Goal: Information Seeking & Learning: Learn about a topic

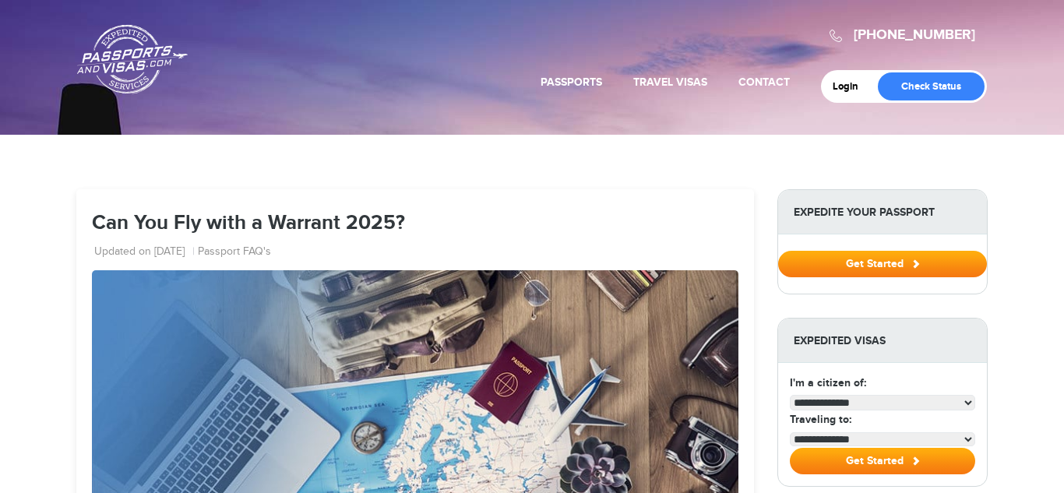
scroll to position [249, 0]
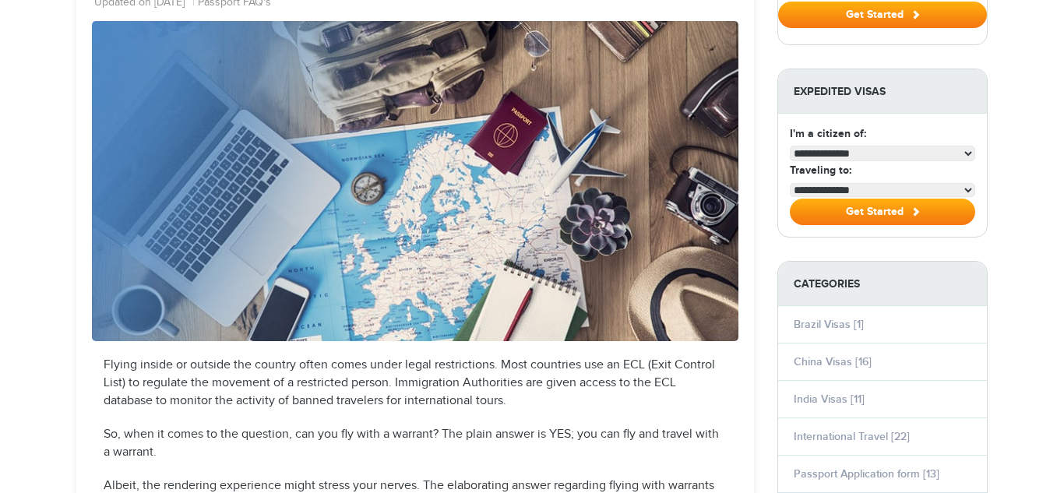
select select "**********"
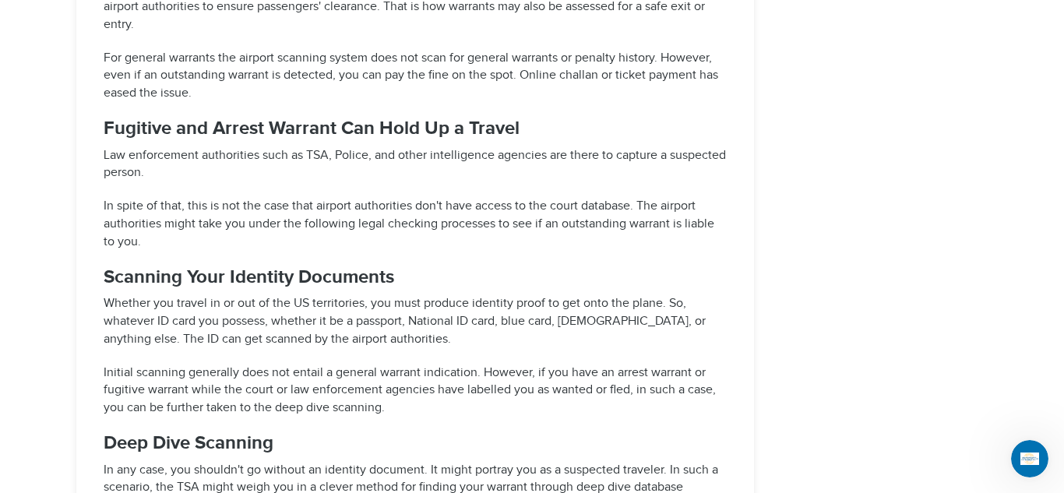
scroll to position [2623, 0]
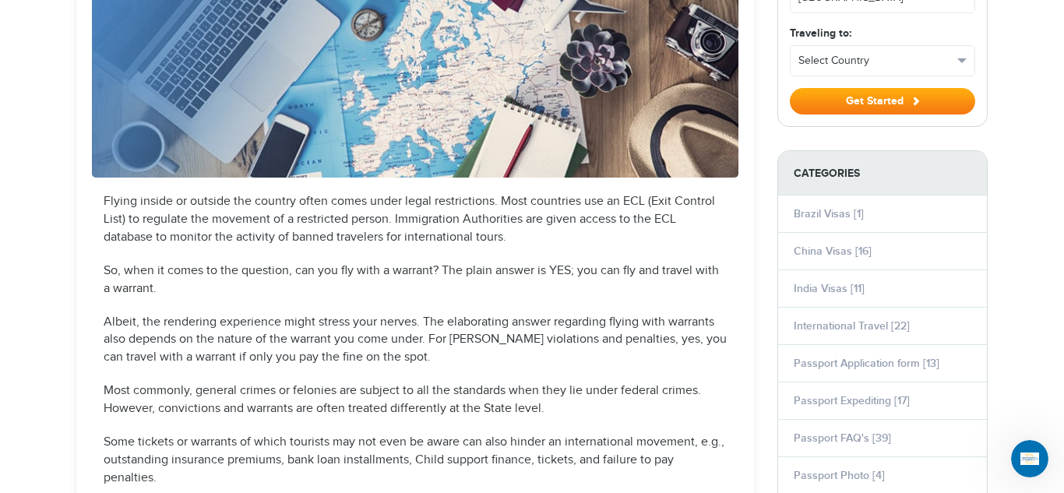
scroll to position [418, 0]
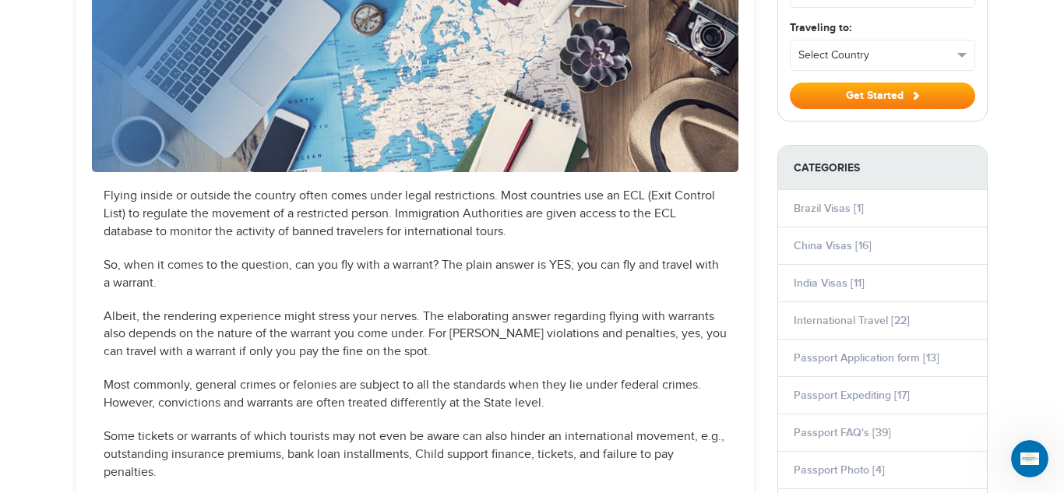
click at [475, 309] on p "Albeit, the rendering experience might stress your nerves. The elaborating answ…" at bounding box center [415, 335] width 623 height 54
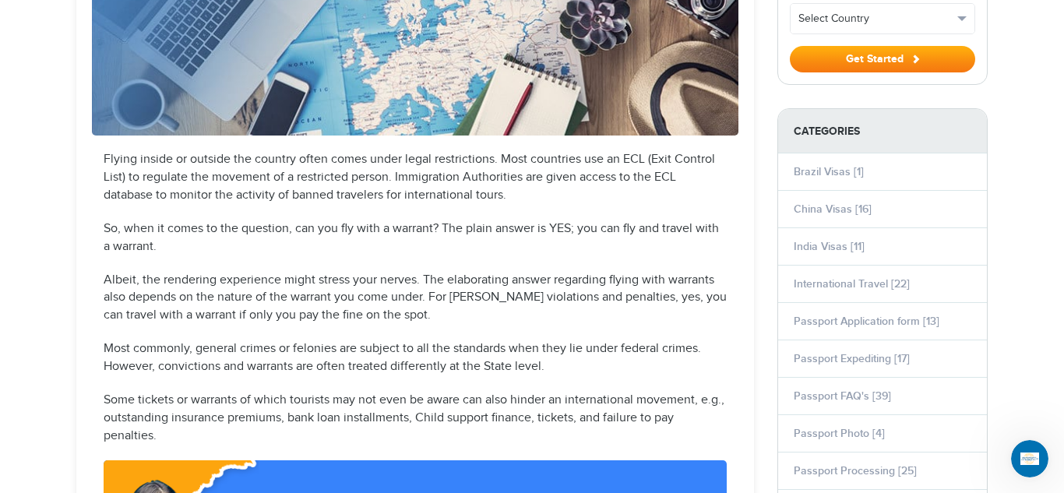
scroll to position [457, 0]
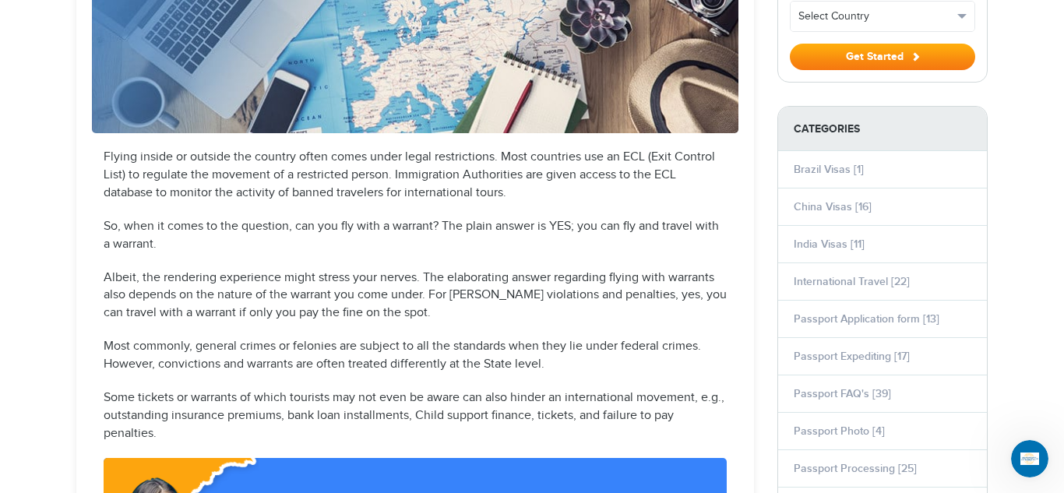
click at [128, 274] on p "Albeit, the rendering experience might stress your nerves. The elaborating answ…" at bounding box center [415, 297] width 623 height 54
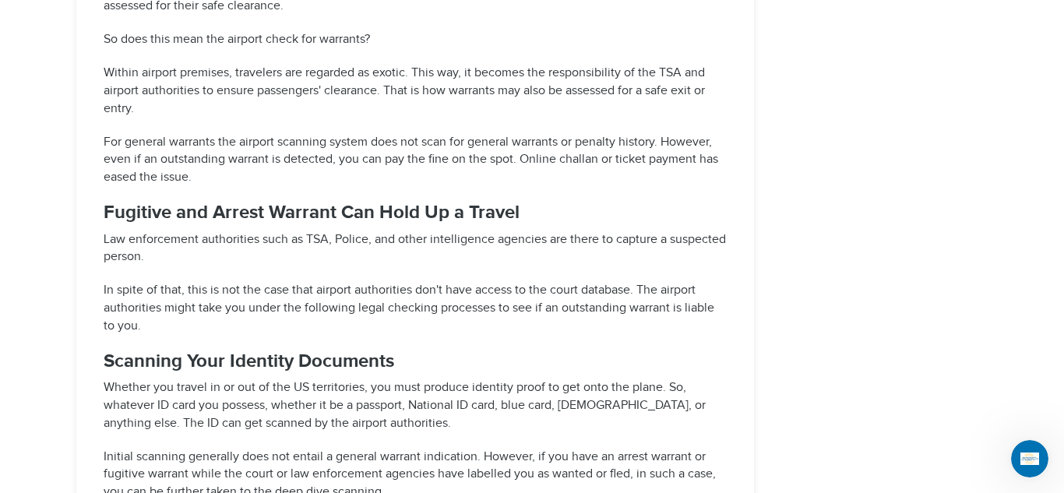
scroll to position [2542, 0]
click at [281, 285] on p "In spite of that, this is not the case that airport authorities don't have acce…" at bounding box center [415, 308] width 623 height 54
click at [418, 449] on p "Initial scanning generally does not entail a general warrant indication. Howeve…" at bounding box center [415, 475] width 623 height 54
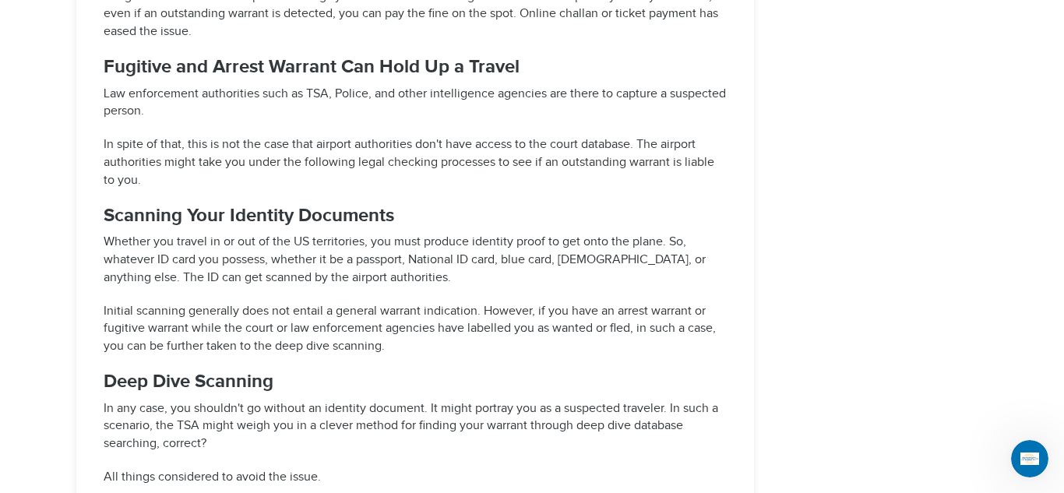
scroll to position [2695, 0]
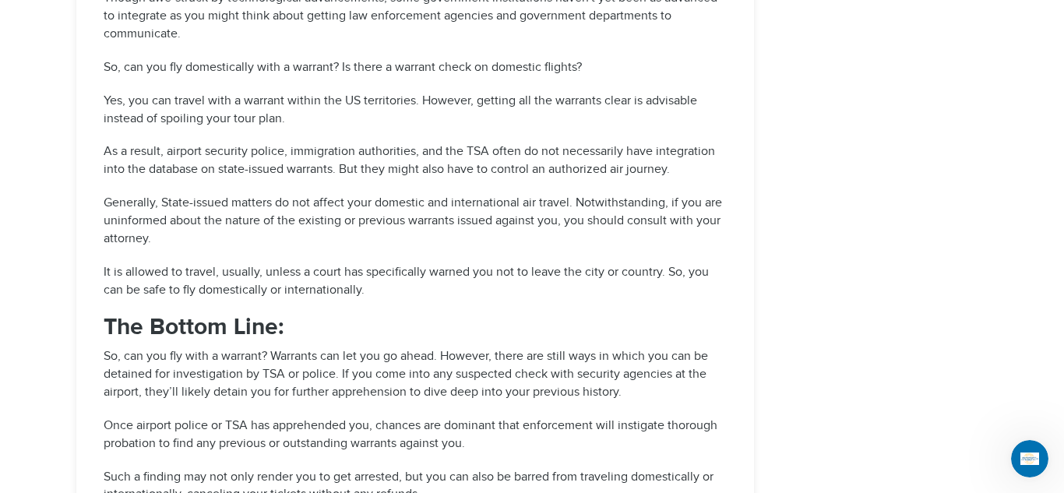
scroll to position [3381, 0]
click at [444, 282] on p "It is allowed to travel, usually, unless a court has specifically warned you no…" at bounding box center [415, 281] width 623 height 36
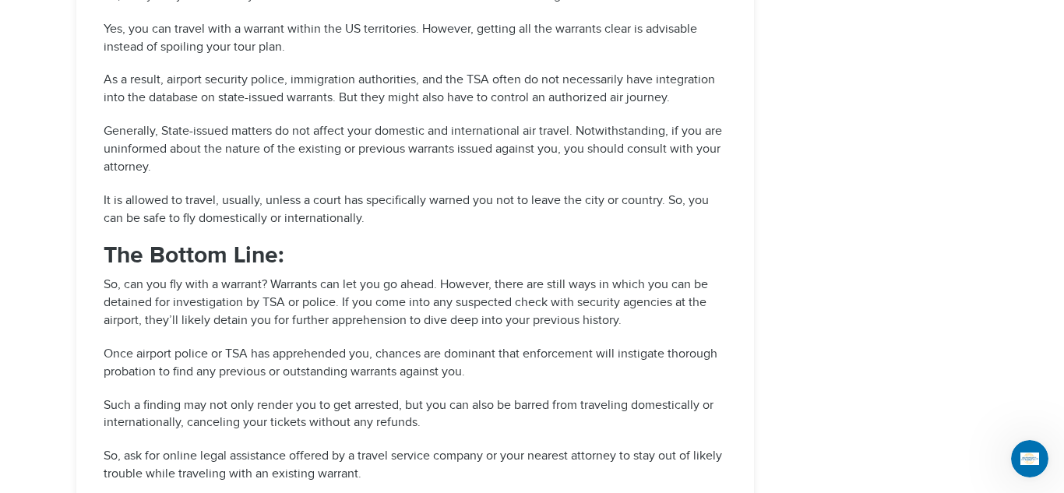
scroll to position [4243, 0]
